Goal: Information Seeking & Learning: Learn about a topic

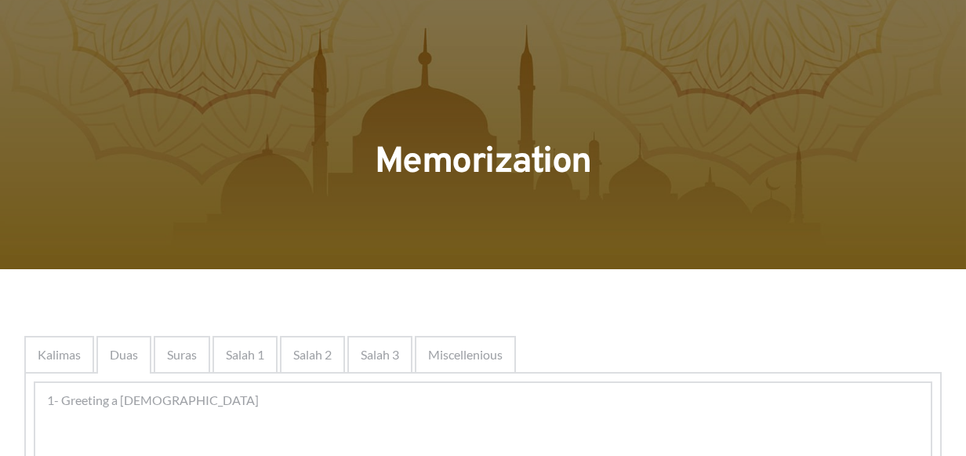
scroll to position [429, 0]
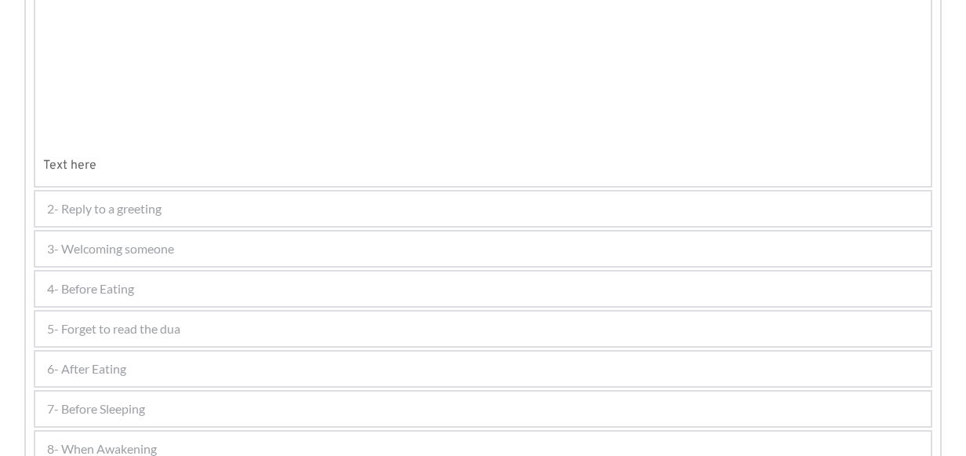
click at [142, 71] on div at bounding box center [184, 38] width 148 height 65
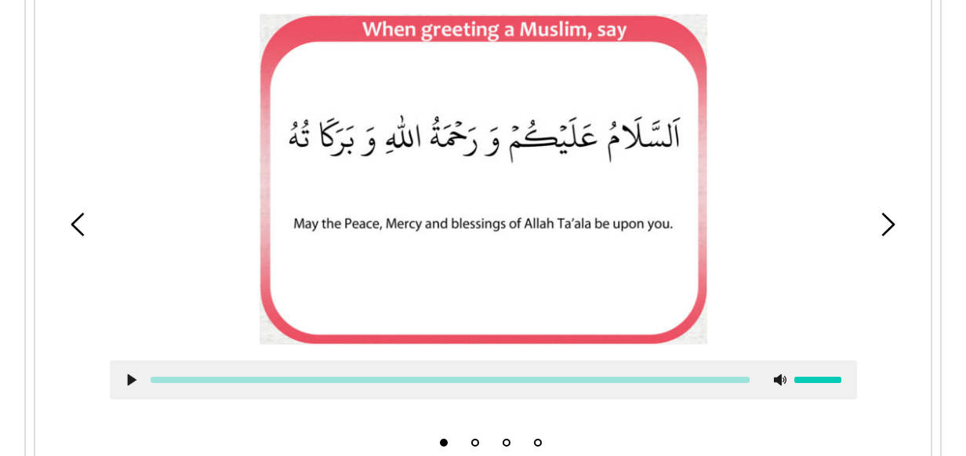
click at [116, 289] on div at bounding box center [483, 206] width 771 height 408
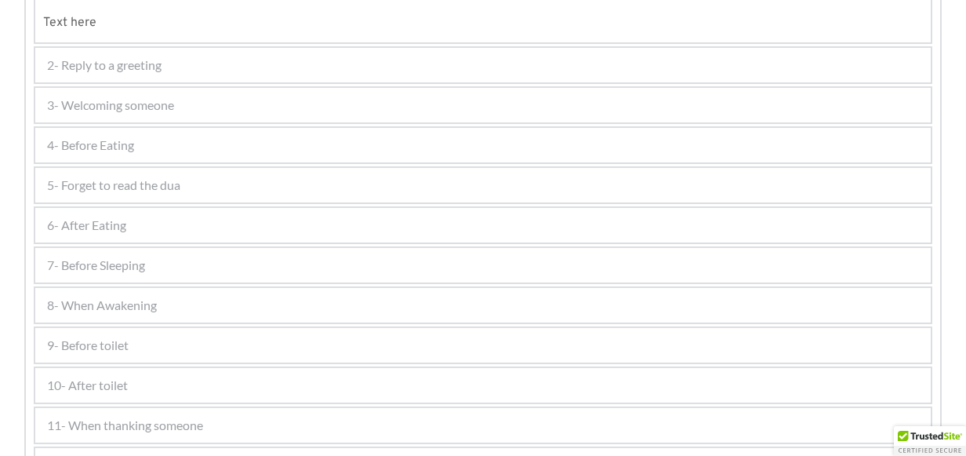
scroll to position [888, 0]
click at [129, 265] on span "7- Before Sleeping" at bounding box center [96, 264] width 98 height 19
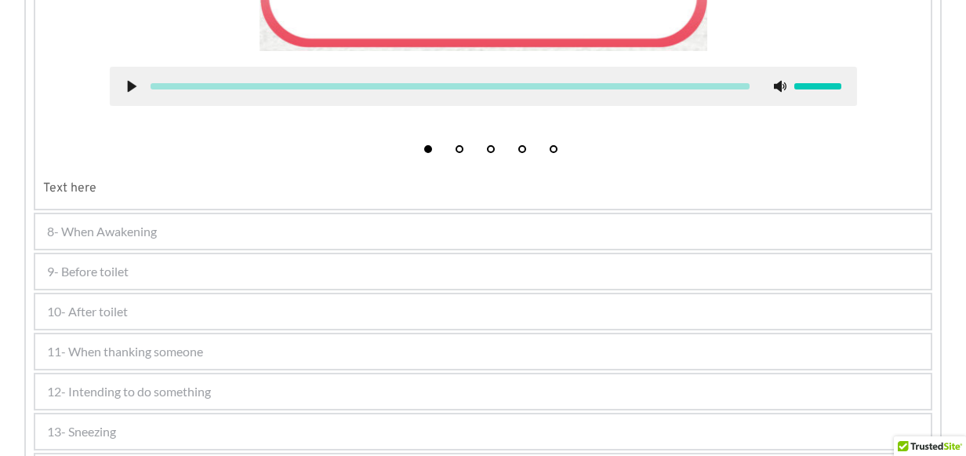
scroll to position [935, 0]
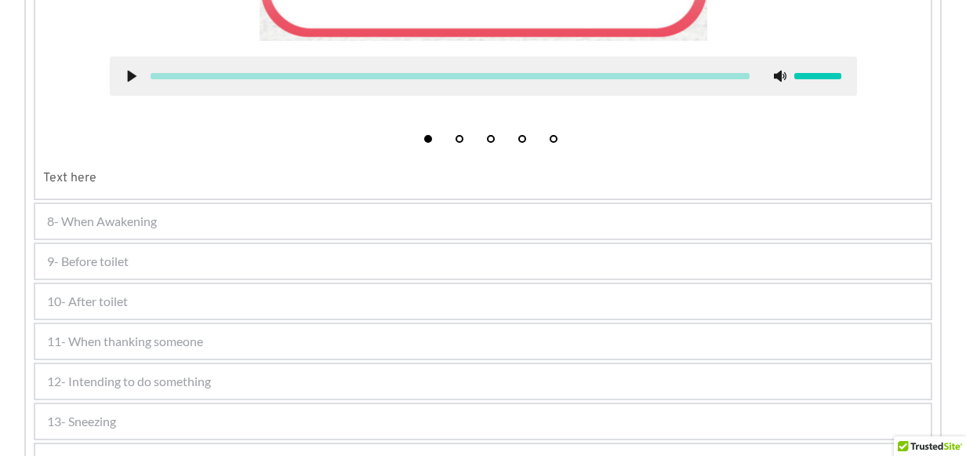
click at [124, 218] on span "8- When Awakening" at bounding box center [102, 221] width 110 height 19
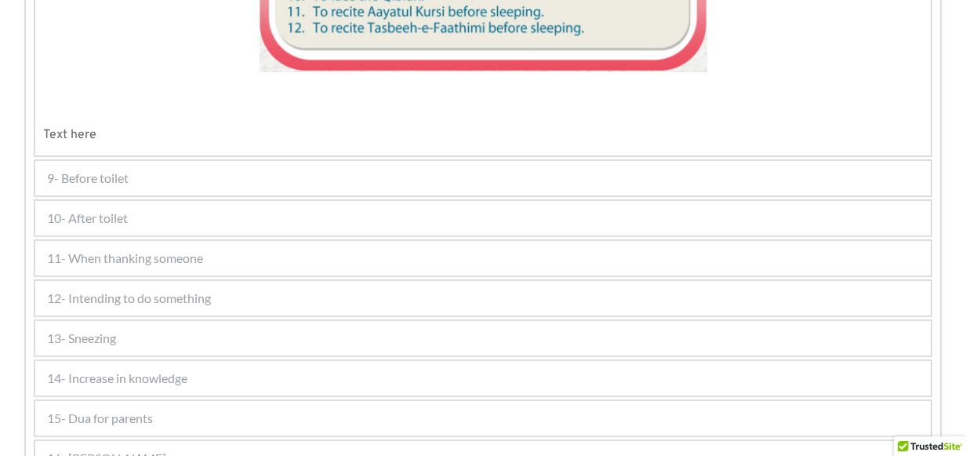
scroll to position [1443, 0]
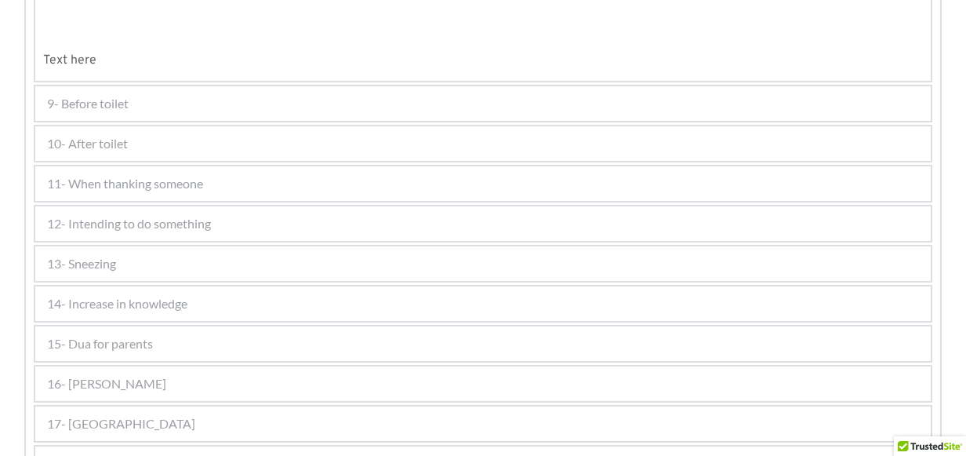
click at [91, 97] on span "9- Before toilet" at bounding box center [88, 103] width 82 height 19
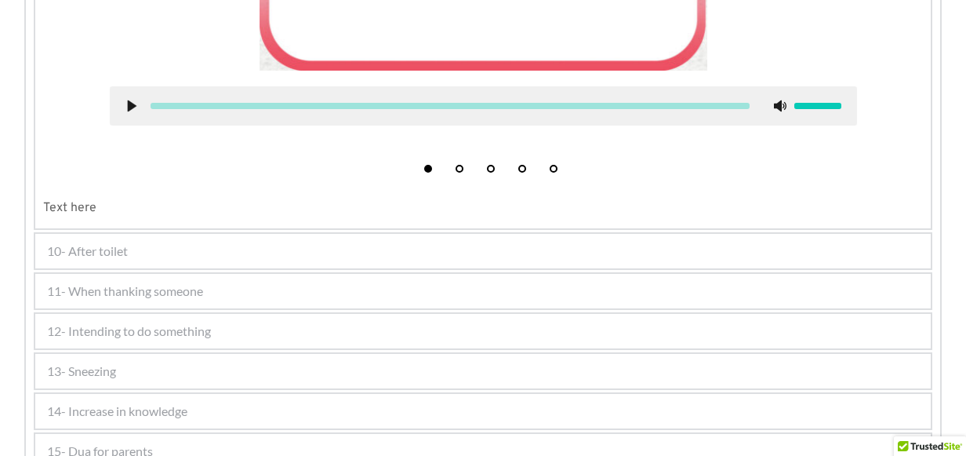
scroll to position [982, 0]
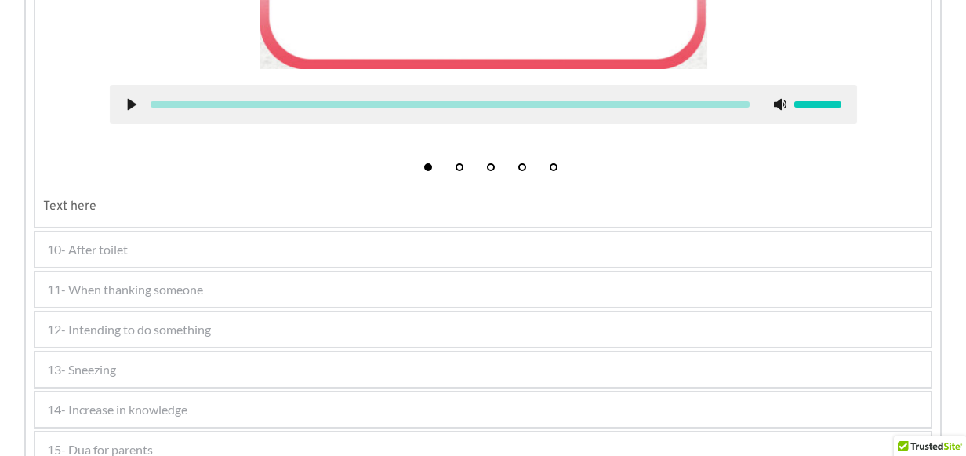
click at [105, 246] on span "10- After toilet" at bounding box center [87, 249] width 81 height 19
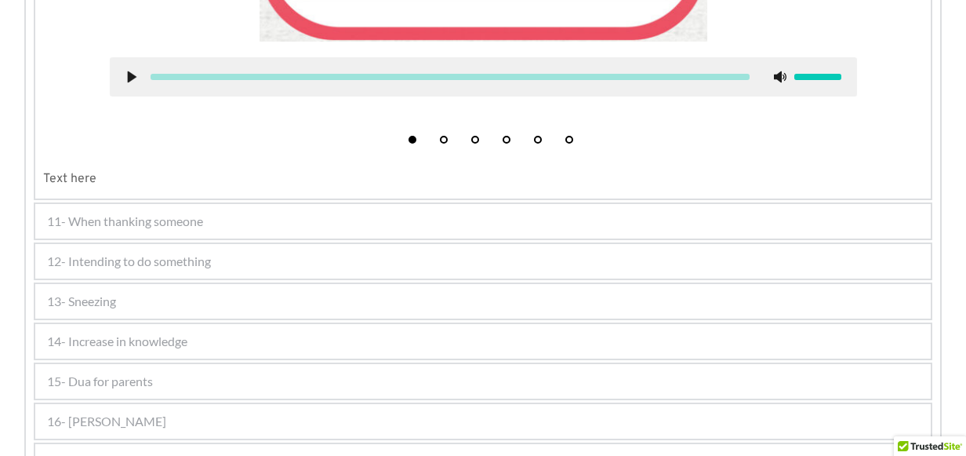
scroll to position [1428, 0]
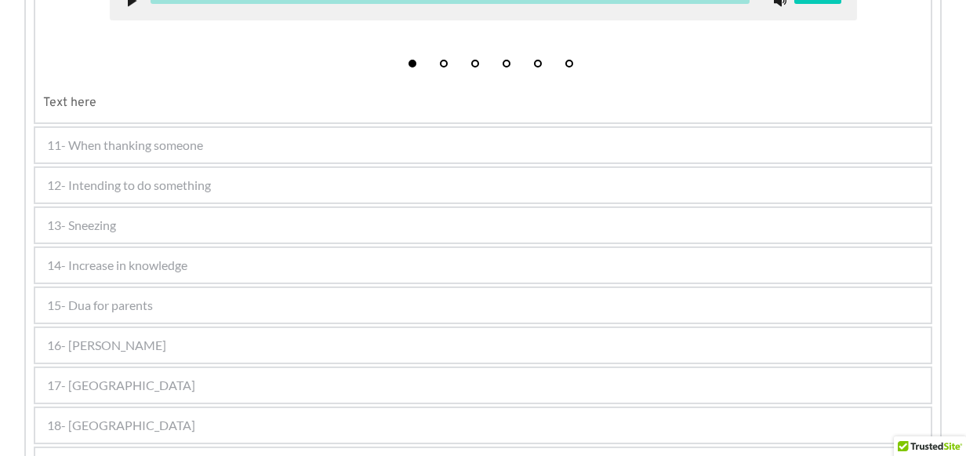
click at [125, 221] on div "13- Sneezing" at bounding box center [482, 225] width 895 height 34
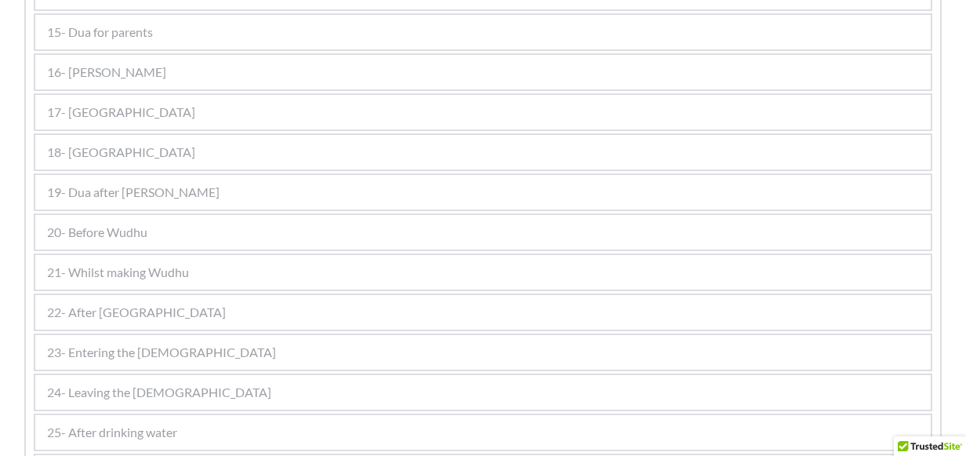
scroll to position [1926, 0]
click at [119, 232] on span "20- Before Wudhu" at bounding box center [97, 229] width 100 height 19
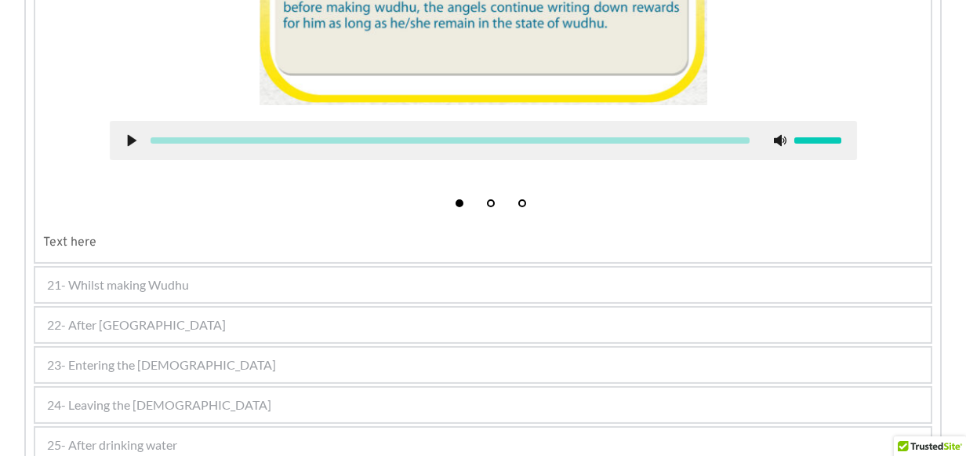
scroll to position [1447, 0]
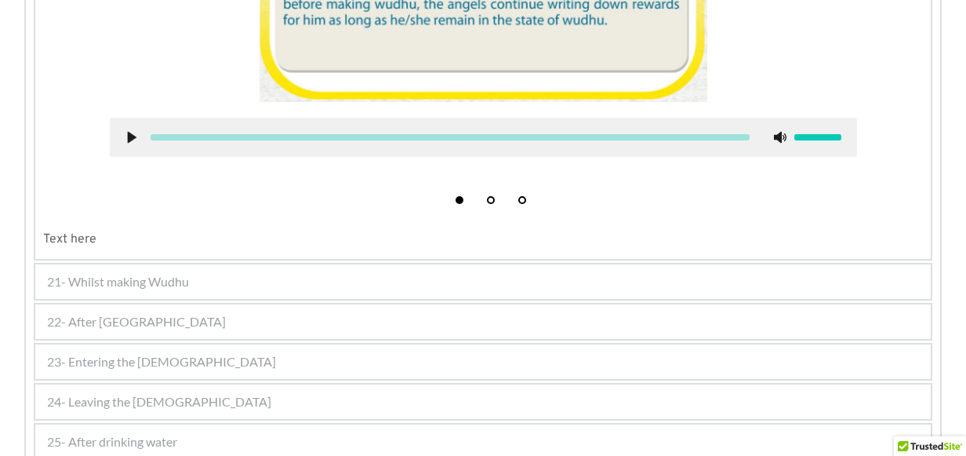
click at [178, 281] on span "21- Whilst making Wudhu" at bounding box center [118, 281] width 142 height 19
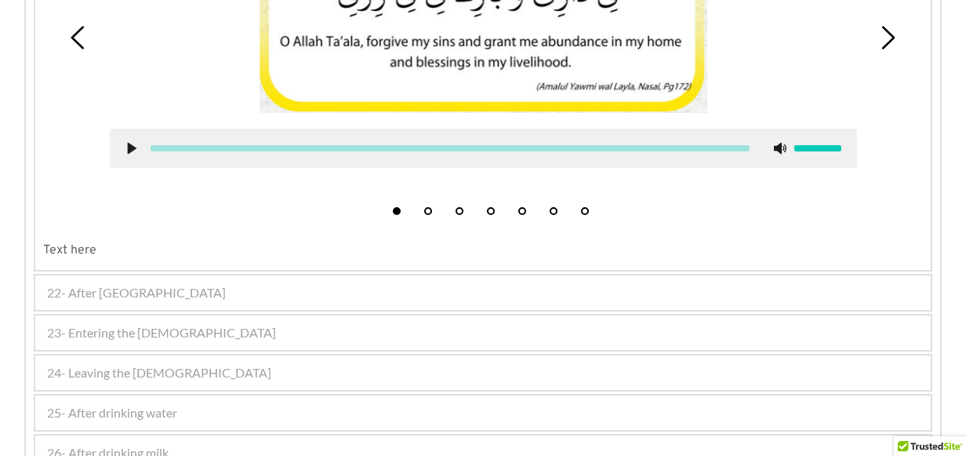
scroll to position [1380, 0]
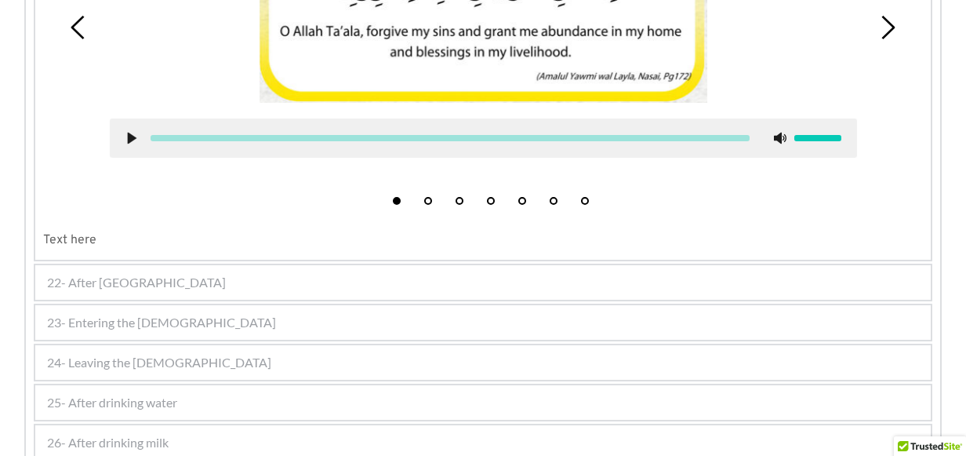
click at [141, 276] on div "22- After [GEOGRAPHIC_DATA]" at bounding box center [482, 282] width 895 height 34
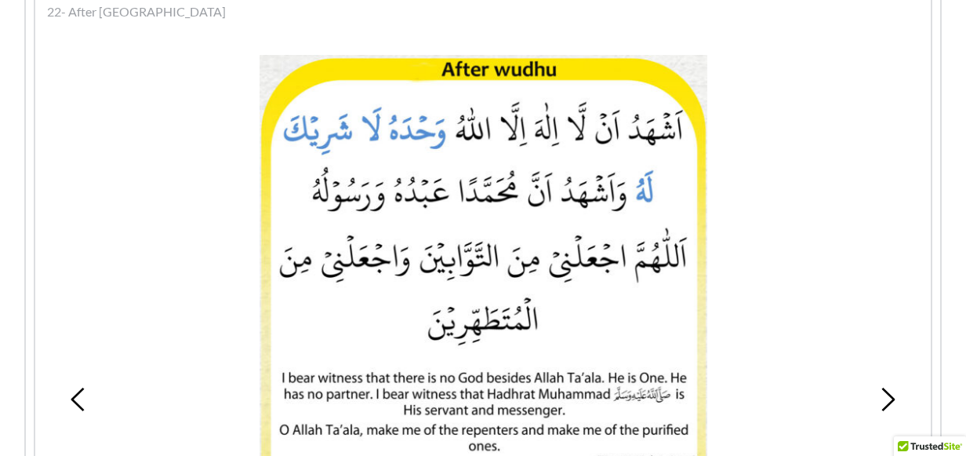
scroll to position [1229, 0]
